Goal: Task Accomplishment & Management: Manage account settings

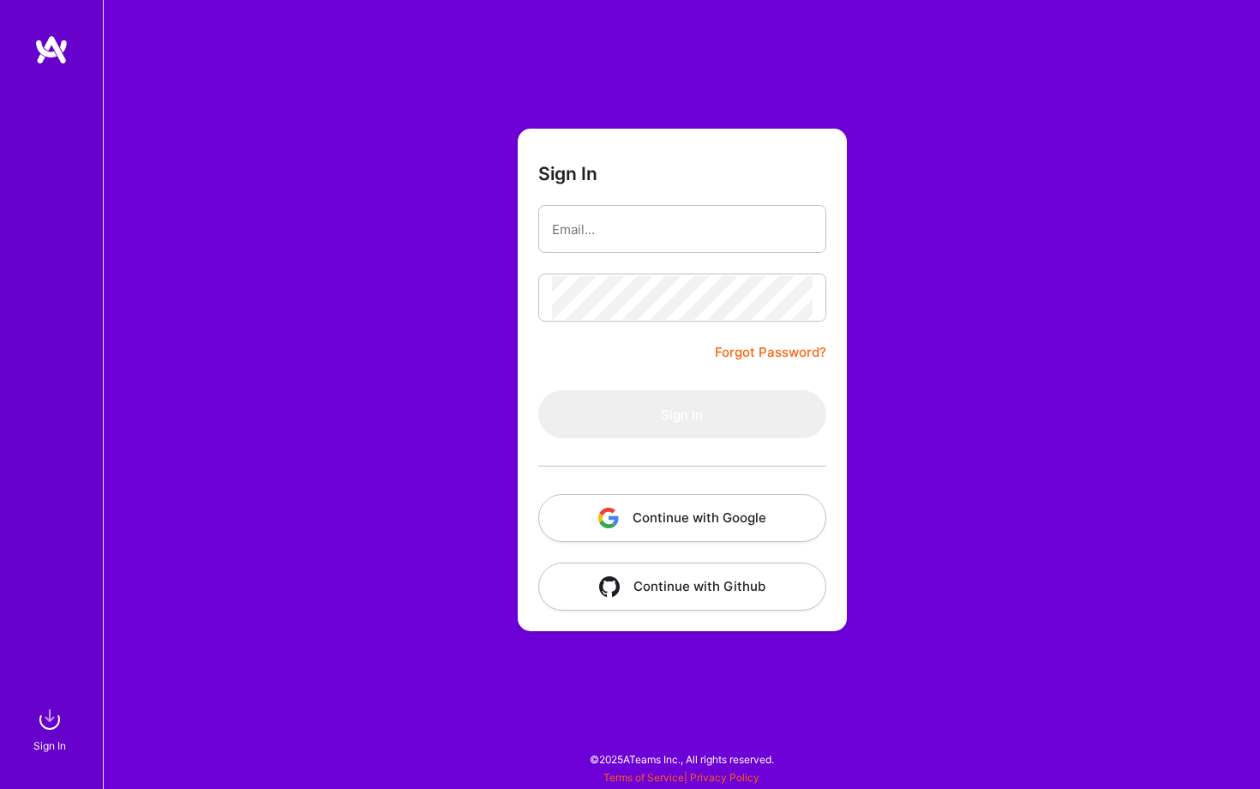
click at [683, 327] on form "Sign In Forgot Password? Sign In Continue with Google Continue with Github" at bounding box center [682, 380] width 329 height 502
type input "[PERSON_NAME][EMAIL_ADDRESS][DOMAIN_NAME]"
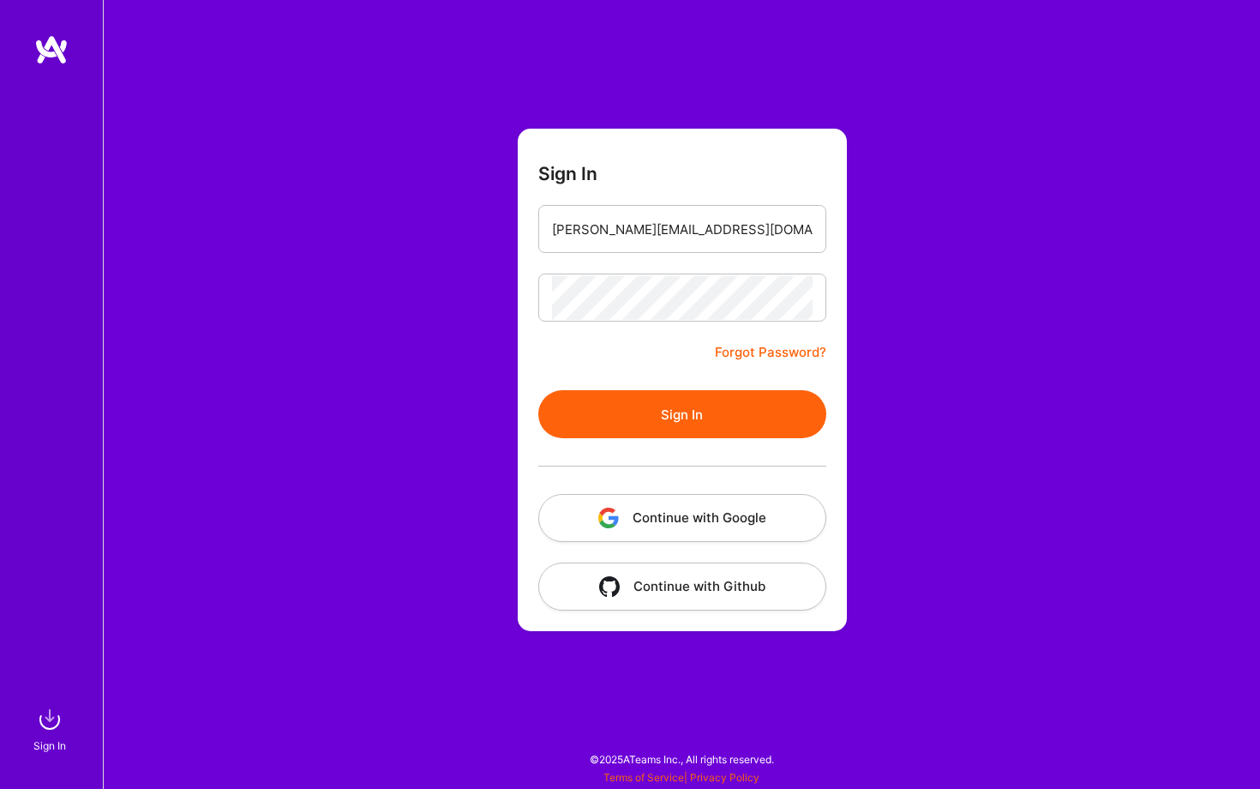
click at [660, 406] on button "Sign In" at bounding box center [682, 414] width 288 height 48
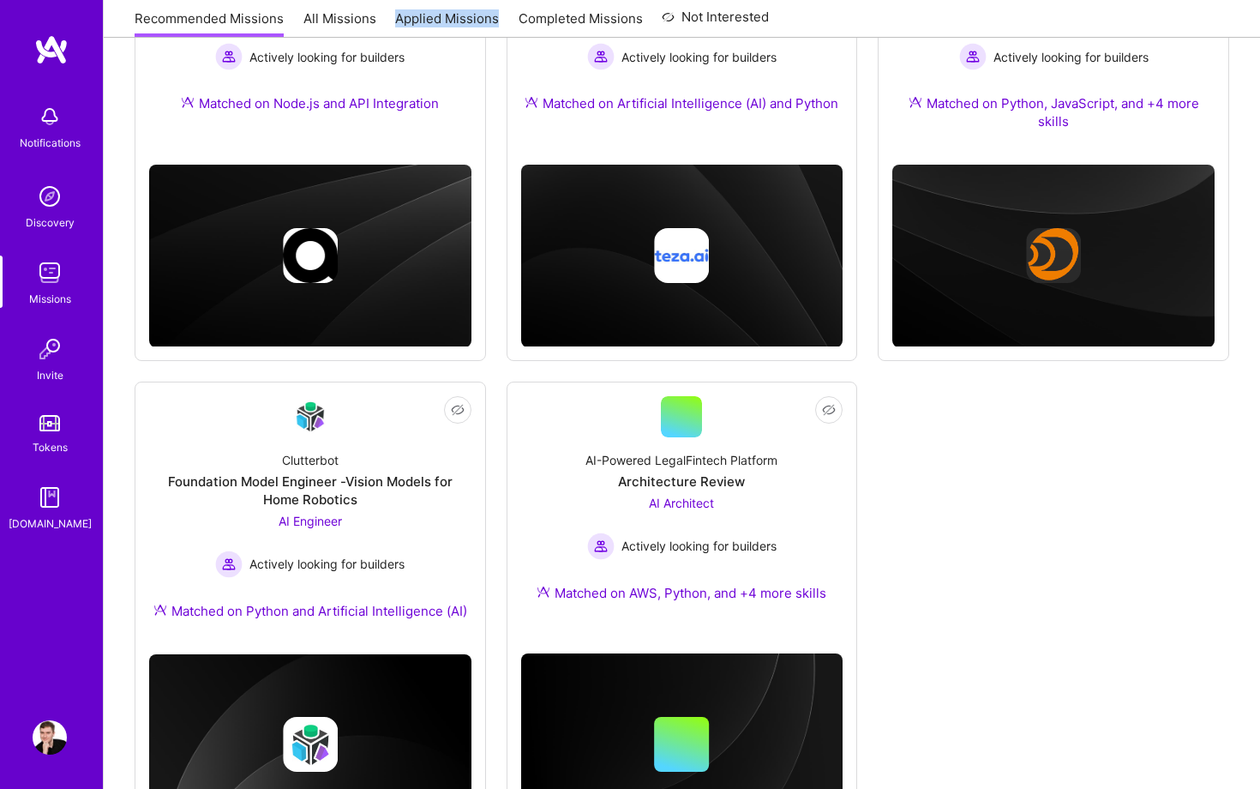
scroll to position [409, 0]
